Goal: Transaction & Acquisition: Purchase product/service

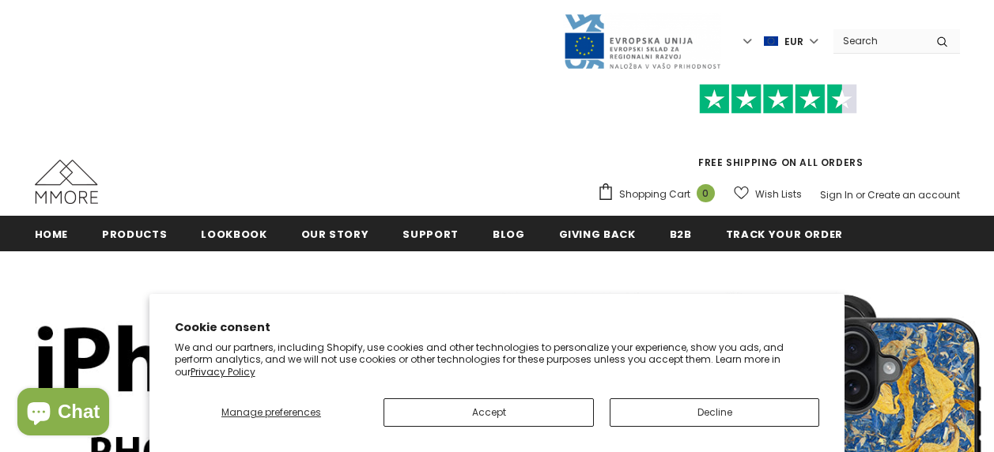
scroll to position [114, 0]
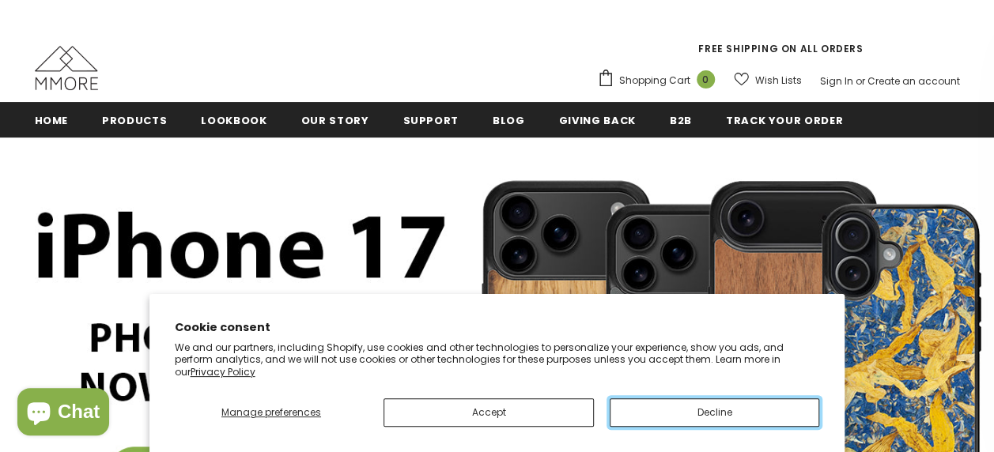
click at [743, 401] on button "Decline" at bounding box center [715, 413] width 210 height 28
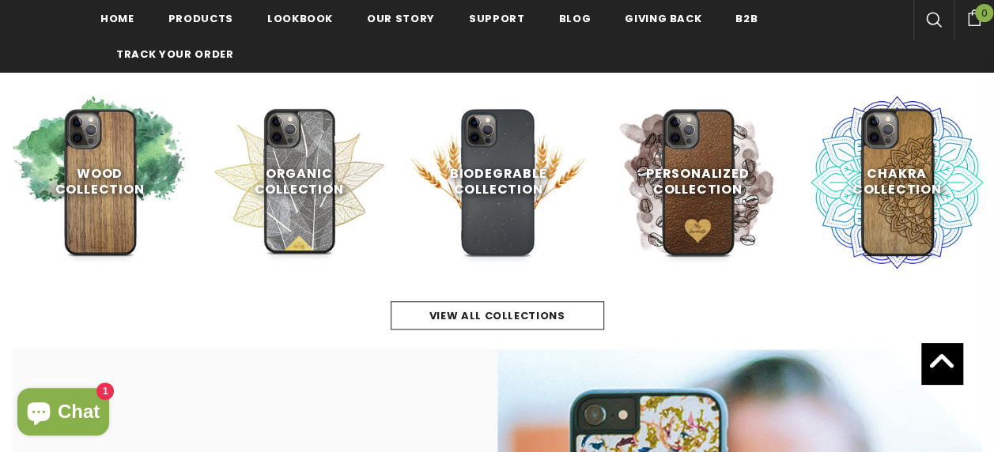
scroll to position [680, 0]
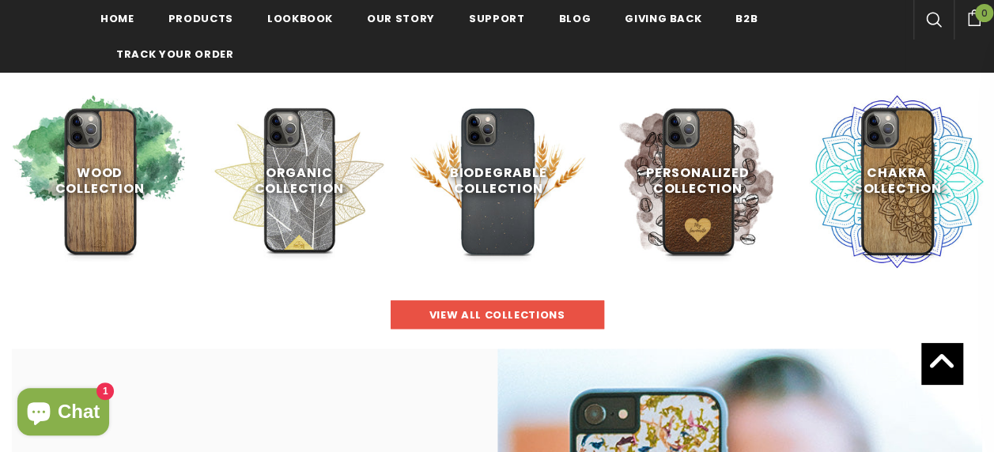
click at [507, 308] on span "view all collections" at bounding box center [498, 315] width 136 height 15
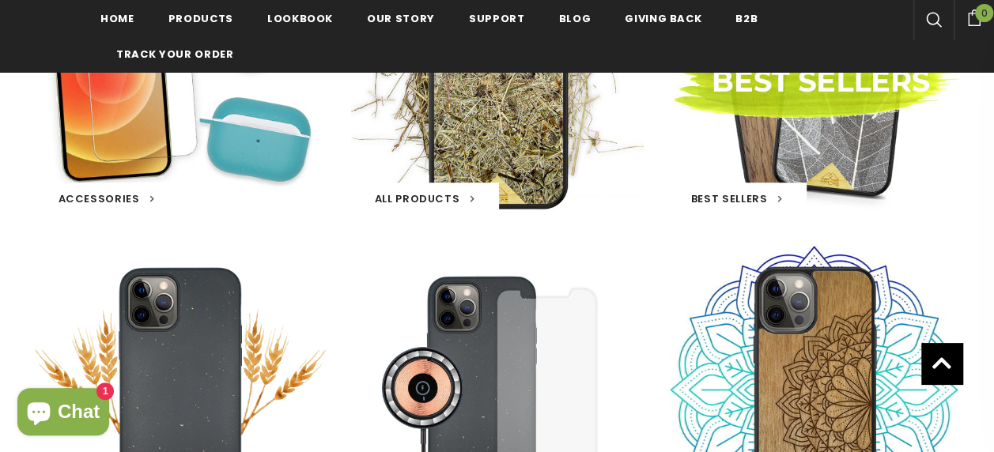
scroll to position [222, 0]
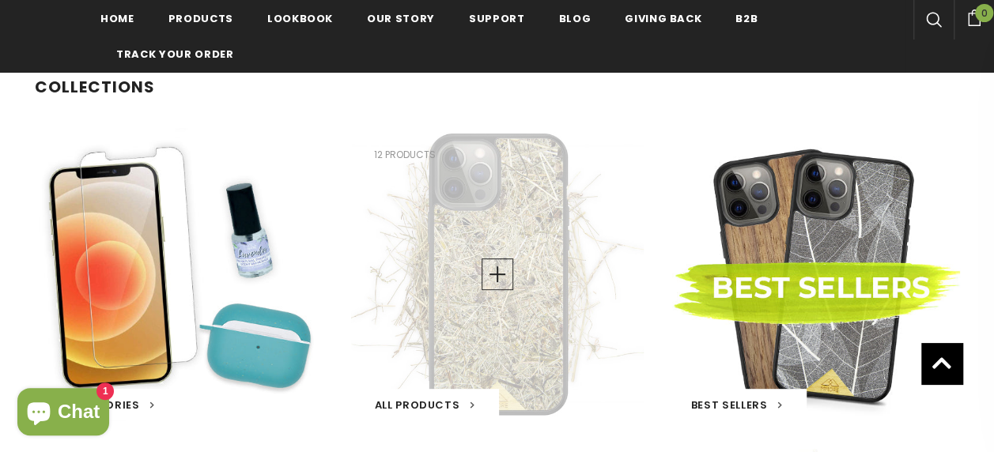
click at [446, 395] on h3 "All Products" at bounding box center [425, 405] width 148 height 32
click at [430, 401] on span "All Products" at bounding box center [417, 405] width 85 height 15
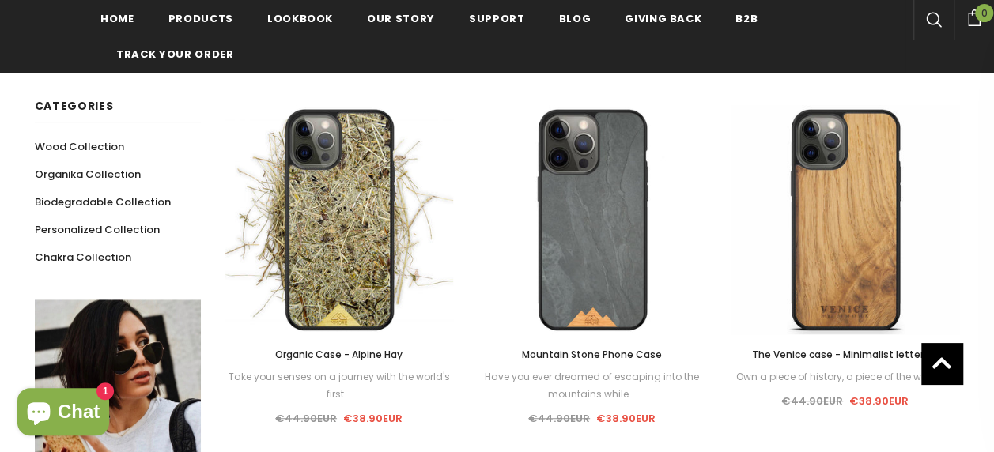
scroll to position [294, 0]
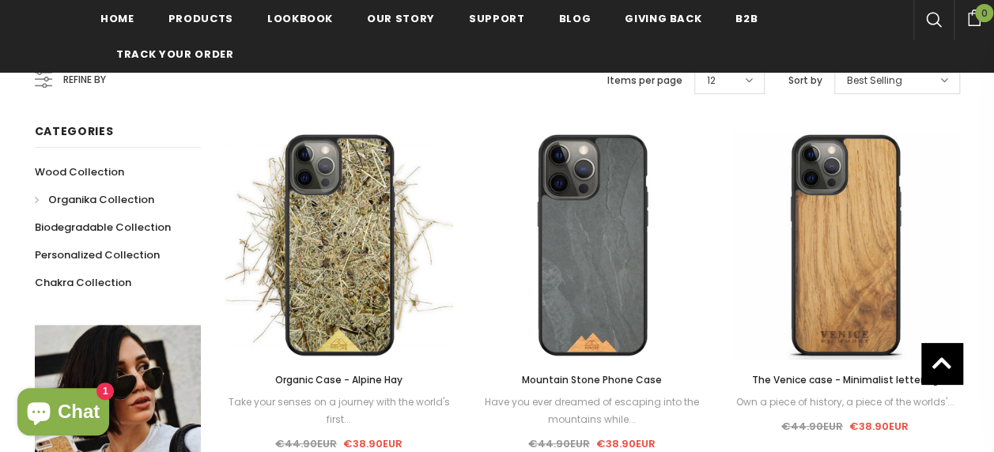
click at [98, 201] on span "Organika Collection" at bounding box center [101, 199] width 106 height 15
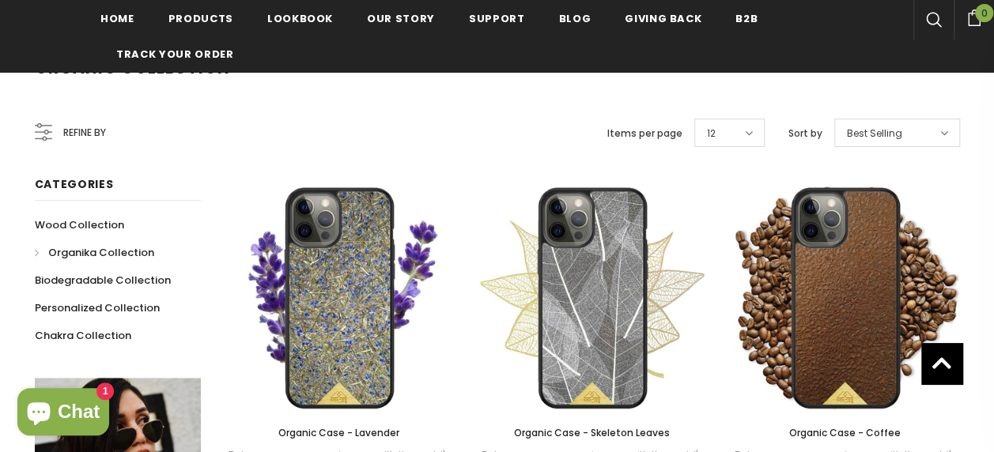
scroll to position [242, 0]
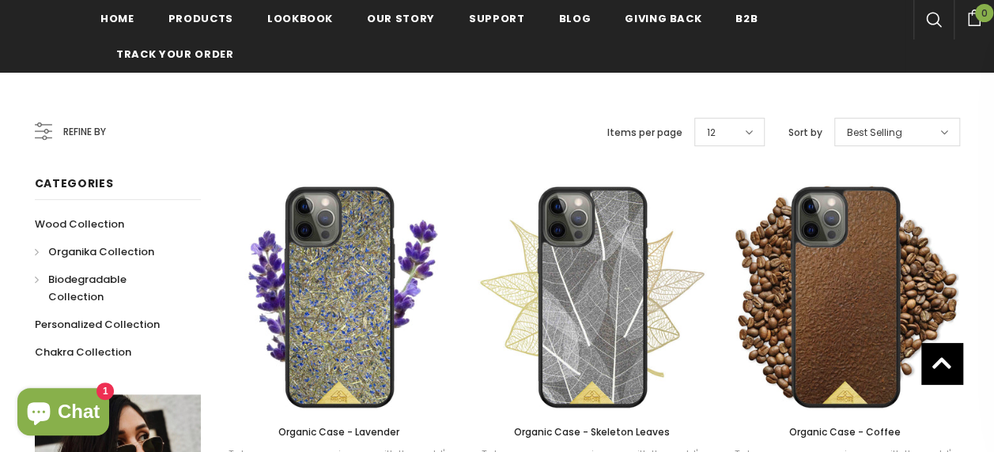
click at [66, 280] on span "Biodegradable Collection" at bounding box center [87, 288] width 78 height 32
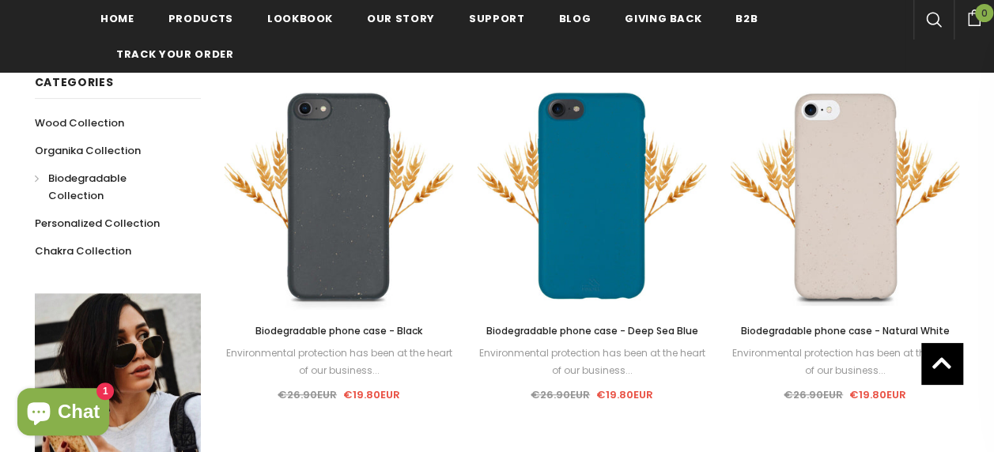
scroll to position [344, 0]
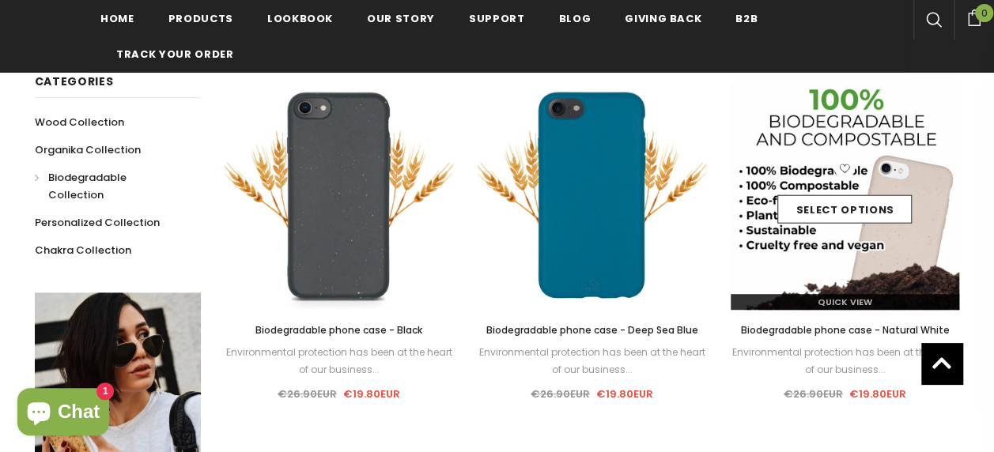
click at [840, 255] on img at bounding box center [845, 195] width 229 height 229
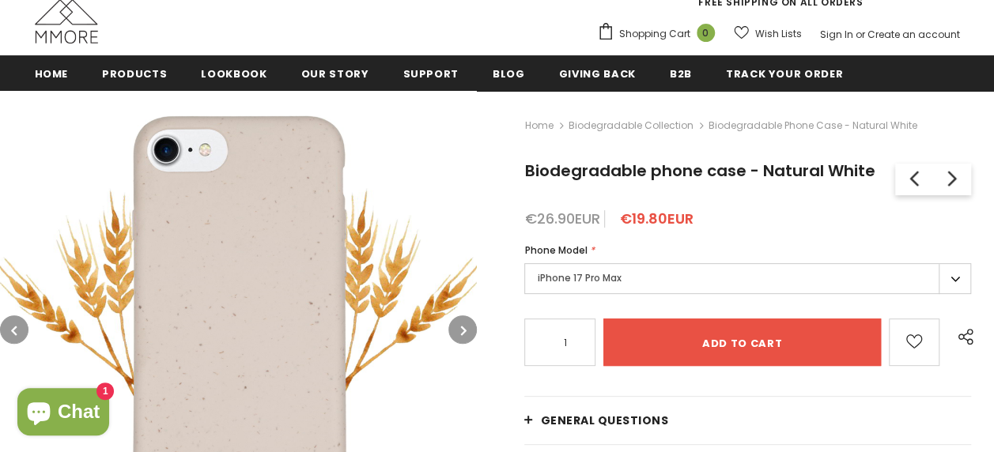
scroll to position [166, 0]
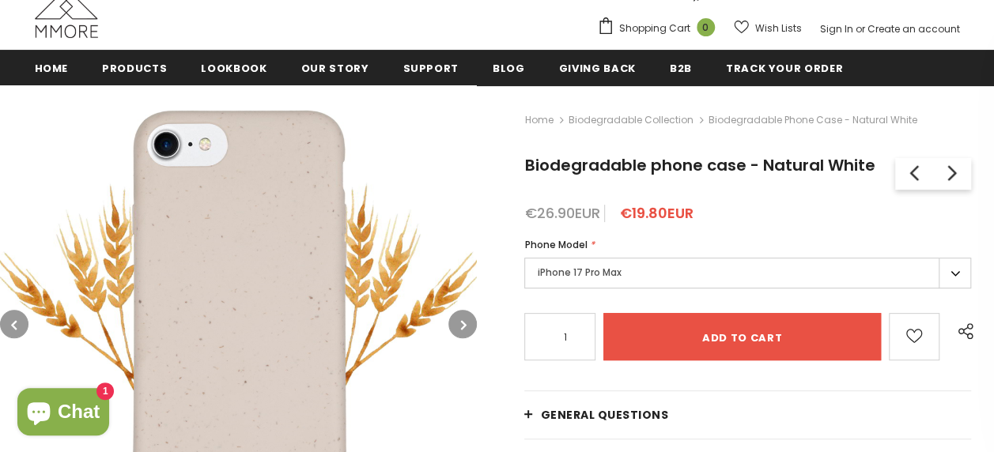
click at [675, 278] on label "iPhone 17 Pro Max" at bounding box center [747, 273] width 447 height 31
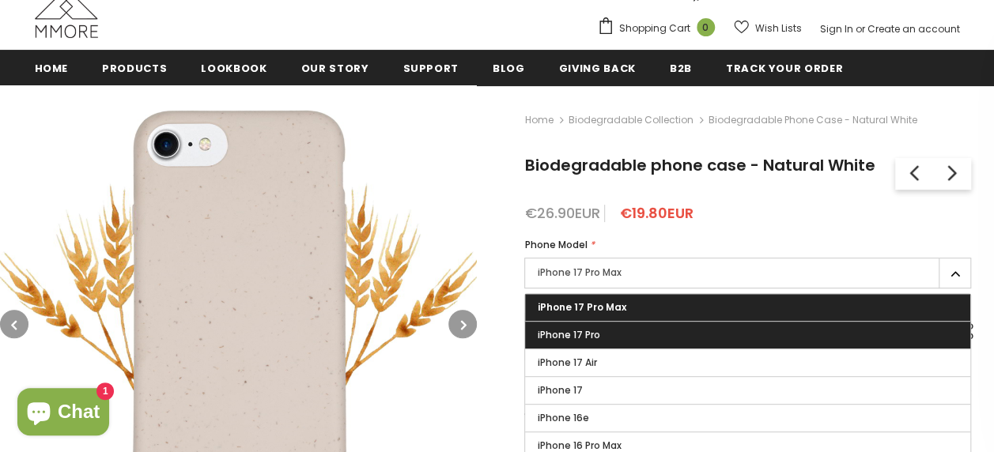
click at [642, 332] on label "iPhone 17 Pro" at bounding box center [747, 335] width 445 height 27
click at [0, 0] on input "iPhone 17 Pro" at bounding box center [0, 0] width 0 height 0
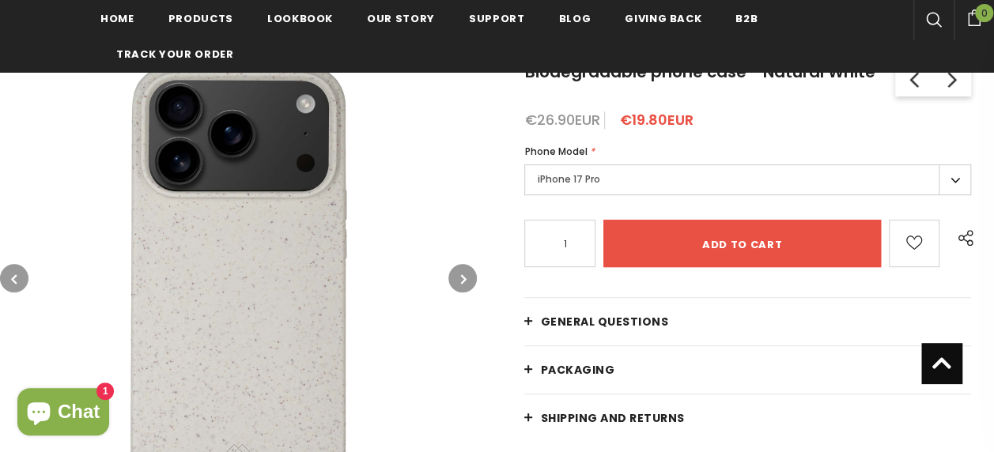
scroll to position [263, 0]
click at [450, 275] on button "button" at bounding box center [462, 278] width 28 height 28
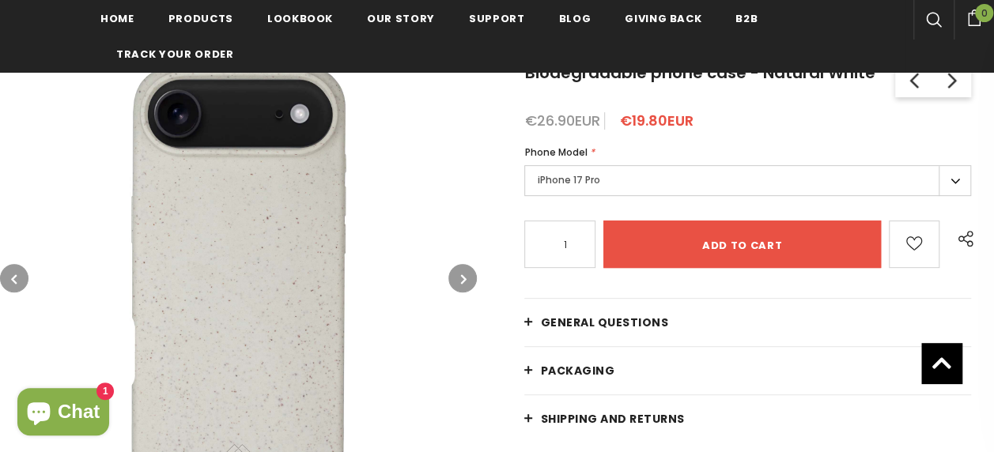
click at [450, 275] on button "button" at bounding box center [462, 278] width 28 height 28
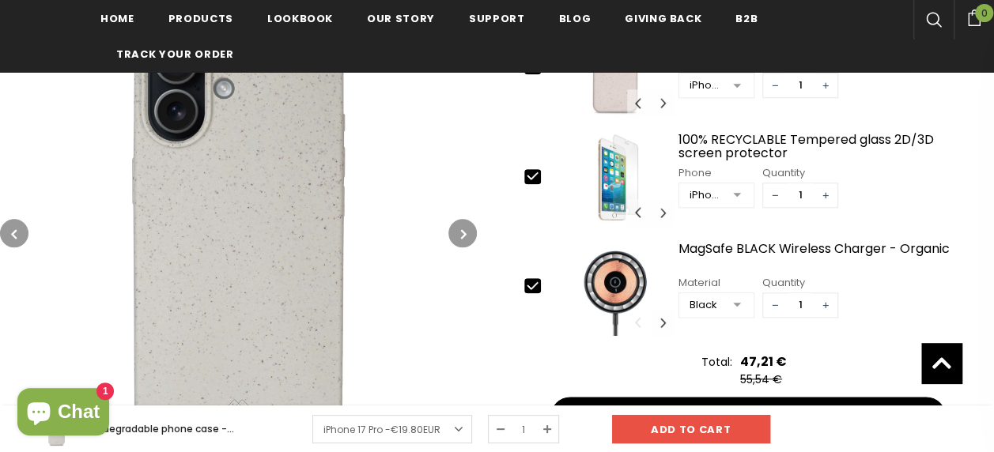
scroll to position [736, 0]
click at [544, 282] on div at bounding box center [540, 287] width 32 height 17
type input "0"
click at [536, 187] on div "slide 7 of 49 1 / 49 2 / 49 3 / 49 4 / 49 5 / 49 6 / 49 7 / 49 8 / 49 9 / 49 10…" at bounding box center [747, 179] width 447 height 98
click at [533, 180] on icon at bounding box center [532, 176] width 17 height 17
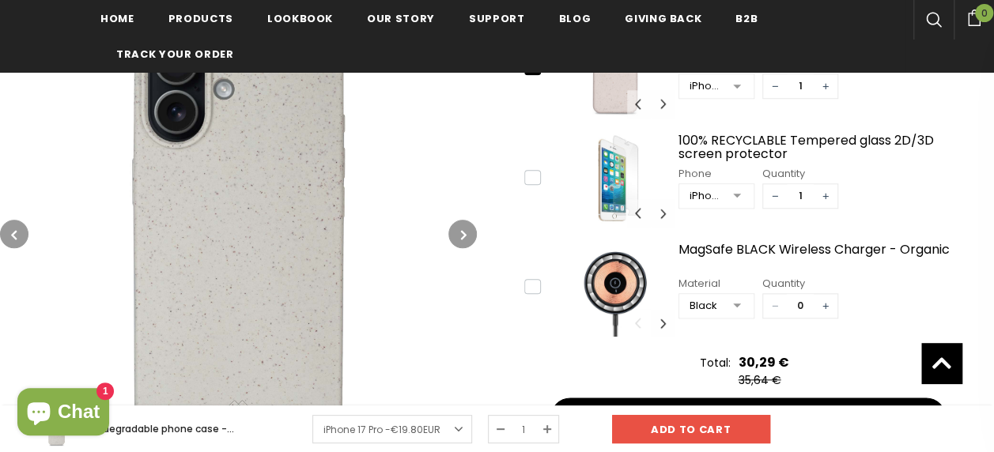
type input "0"
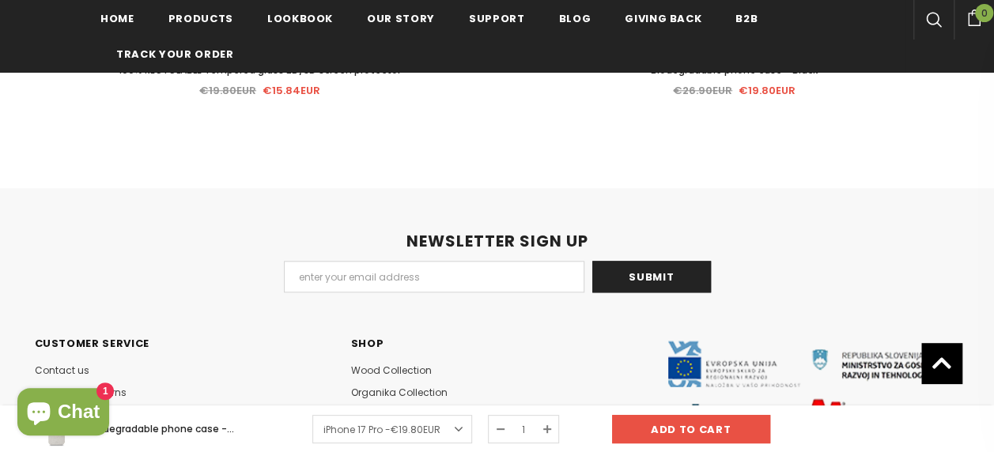
scroll to position [3922, 0]
